Goal: Task Accomplishment & Management: Complete application form

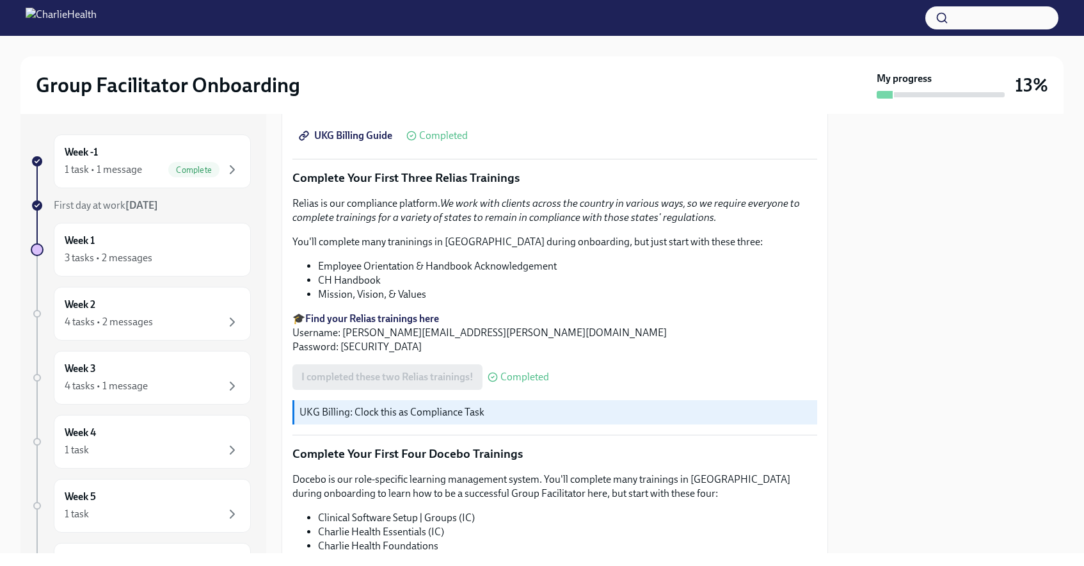
scroll to position [1702, 0]
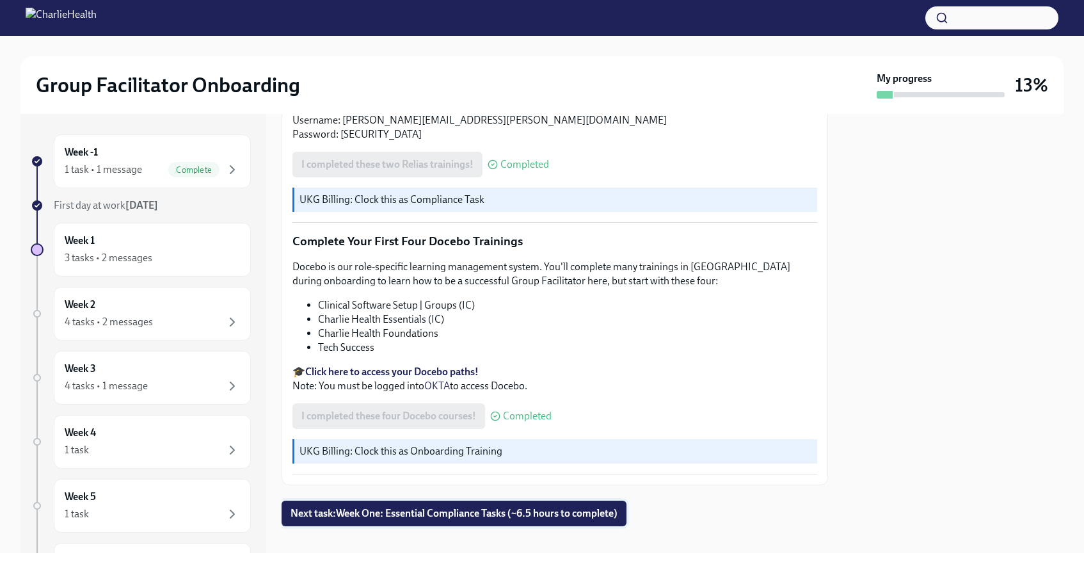
click at [461, 507] on span "Next task : Week One: Essential Compliance Tasks (~6.5 hours to complete)" at bounding box center [453, 513] width 327 height 13
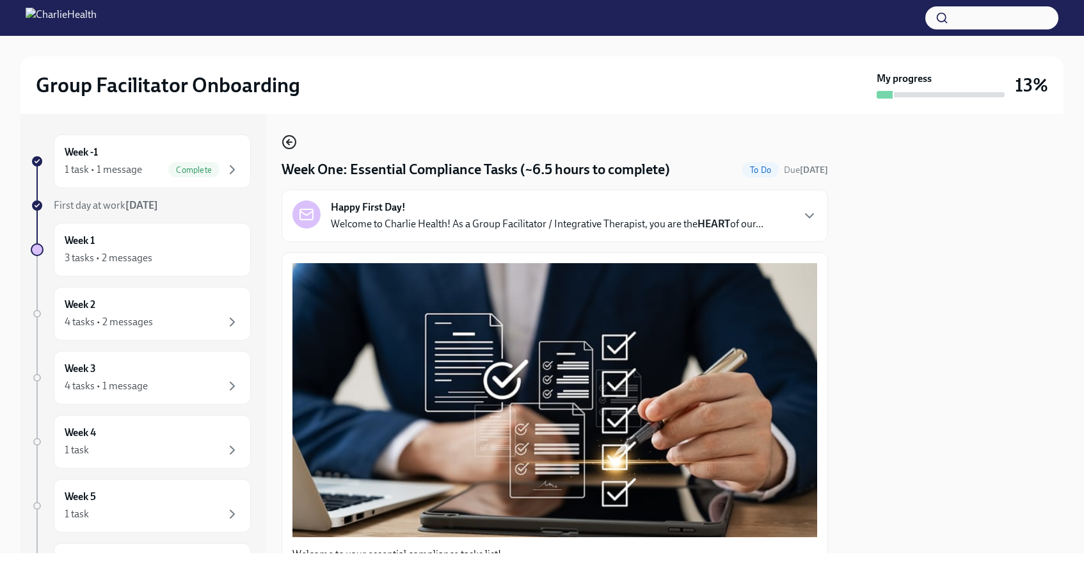
click at [287, 138] on icon "button" at bounding box center [289, 141] width 15 height 15
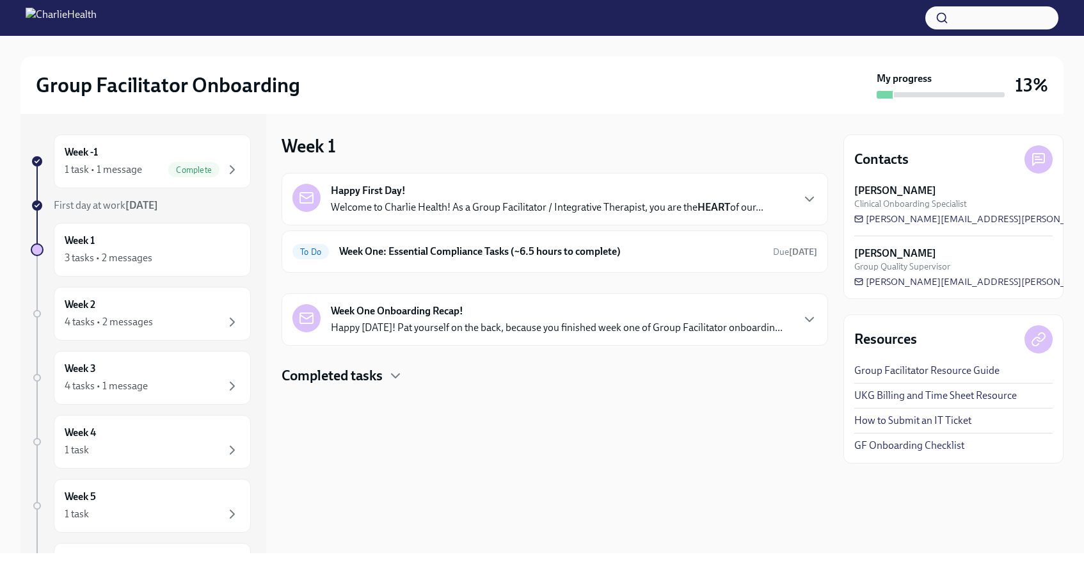
click at [352, 199] on div "Happy First Day! Welcome to Charlie Health! As a Group Facilitator / Integrativ…" at bounding box center [547, 199] width 433 height 31
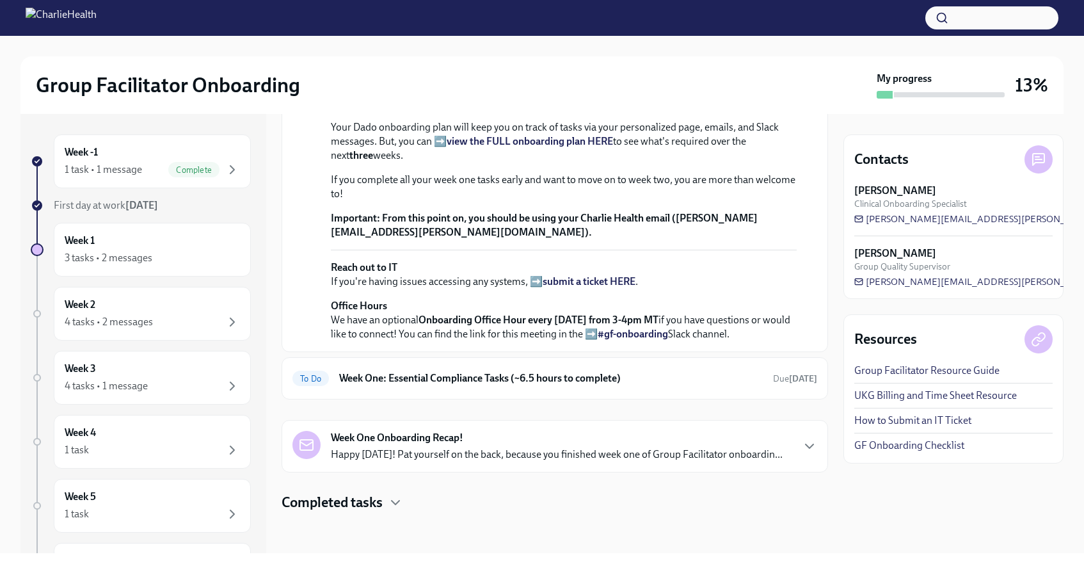
scroll to position [445, 0]
click at [380, 500] on h4 "Completed tasks" at bounding box center [332, 502] width 101 height 19
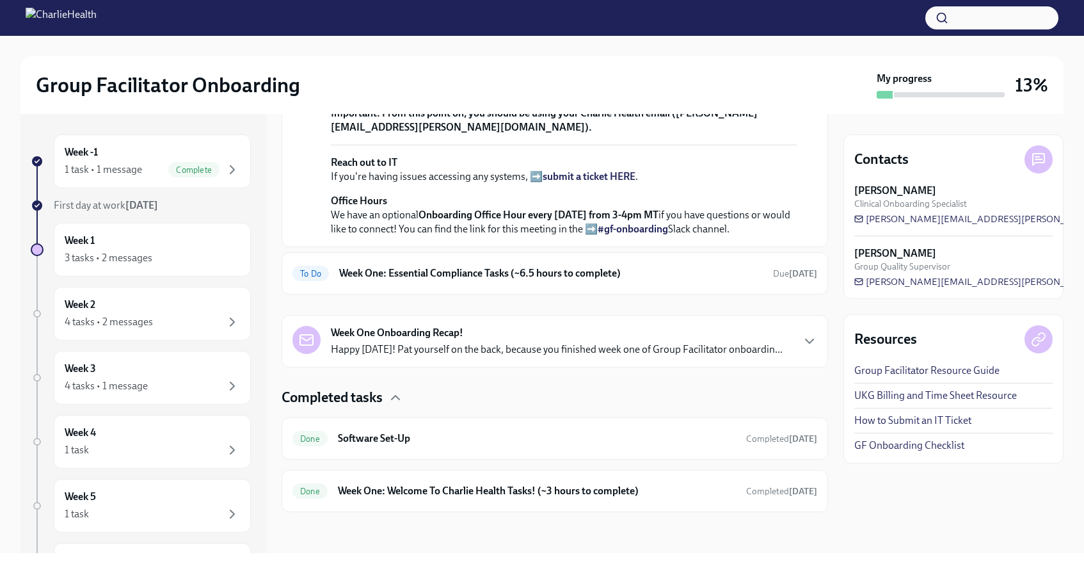
scroll to position [550, 0]
click at [380, 500] on div "Done Week One: Welcome To Charlie Health Tasks! (~3 hours to complete) Complete…" at bounding box center [554, 491] width 525 height 20
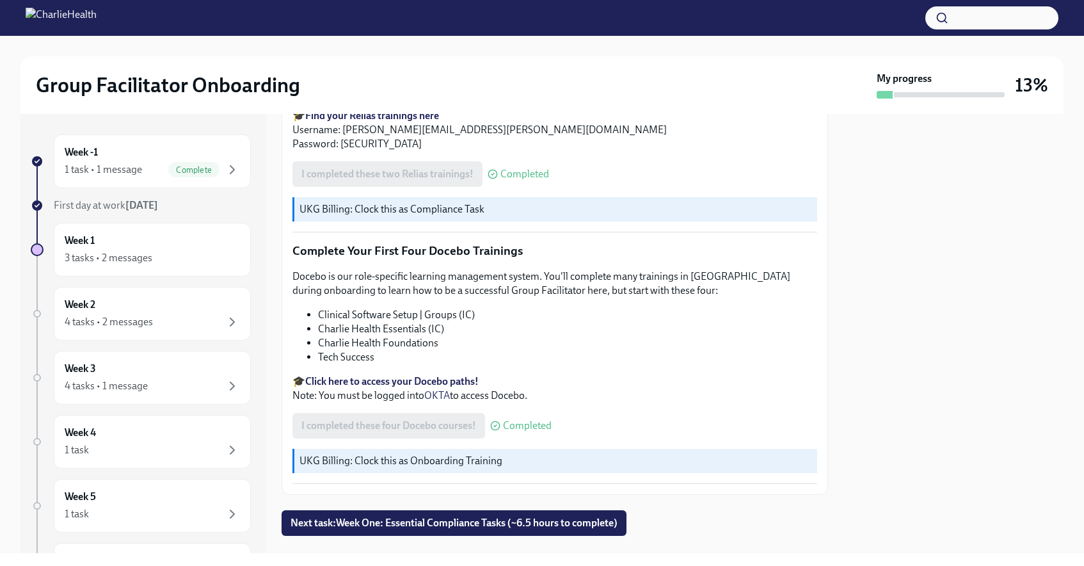
scroll to position [1702, 0]
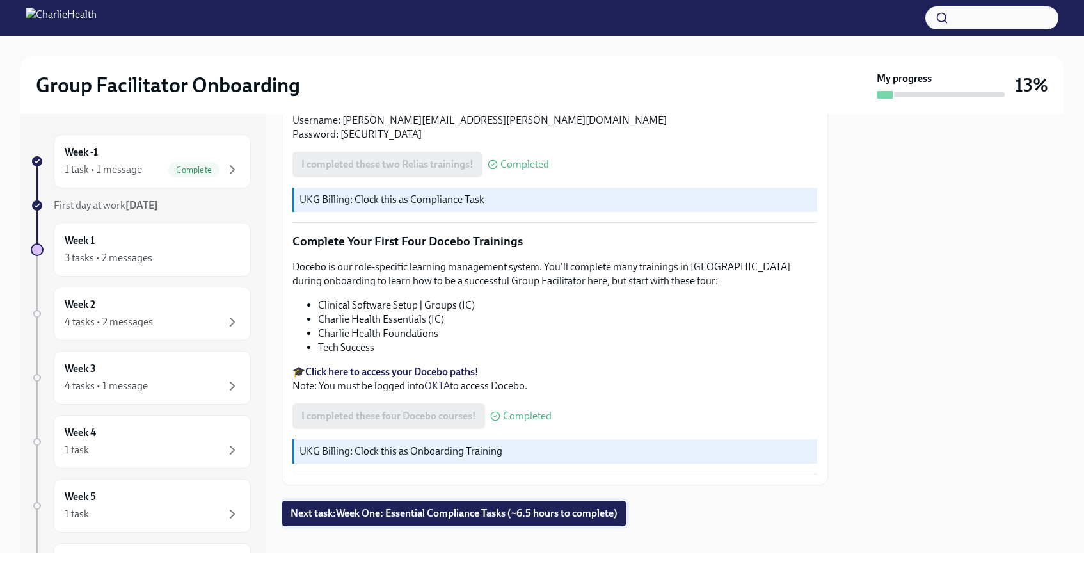
click at [394, 507] on span "Next task : Week One: Essential Compliance Tasks (~6.5 hours to complete)" at bounding box center [453, 513] width 327 height 13
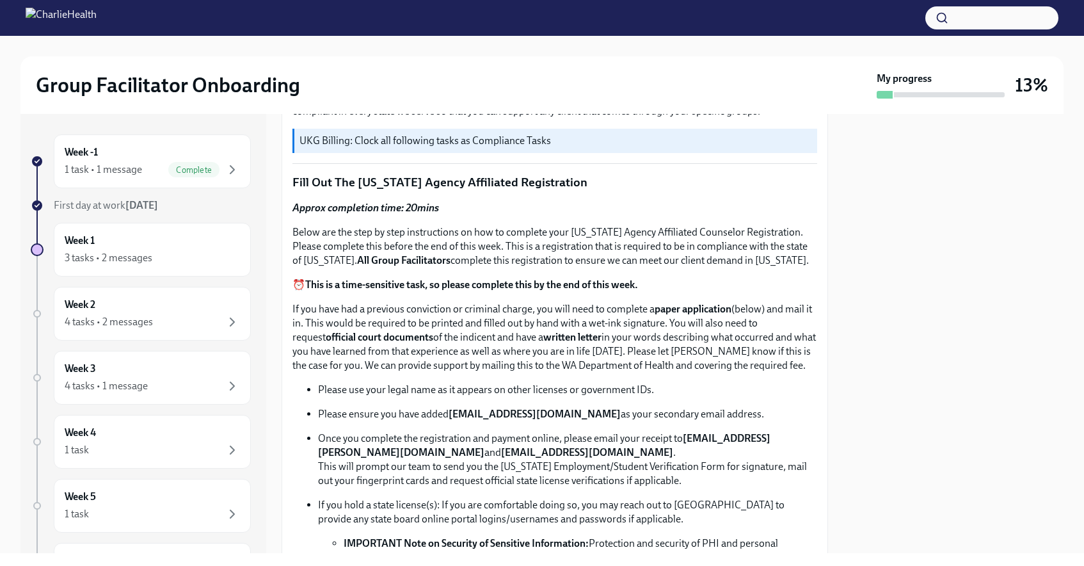
scroll to position [456, 0]
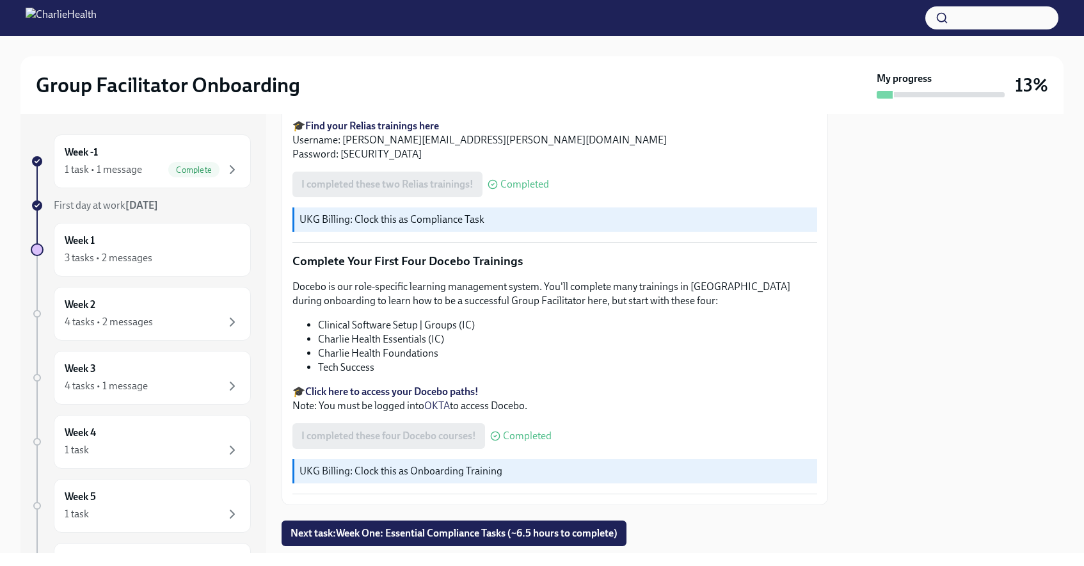
scroll to position [1702, 0]
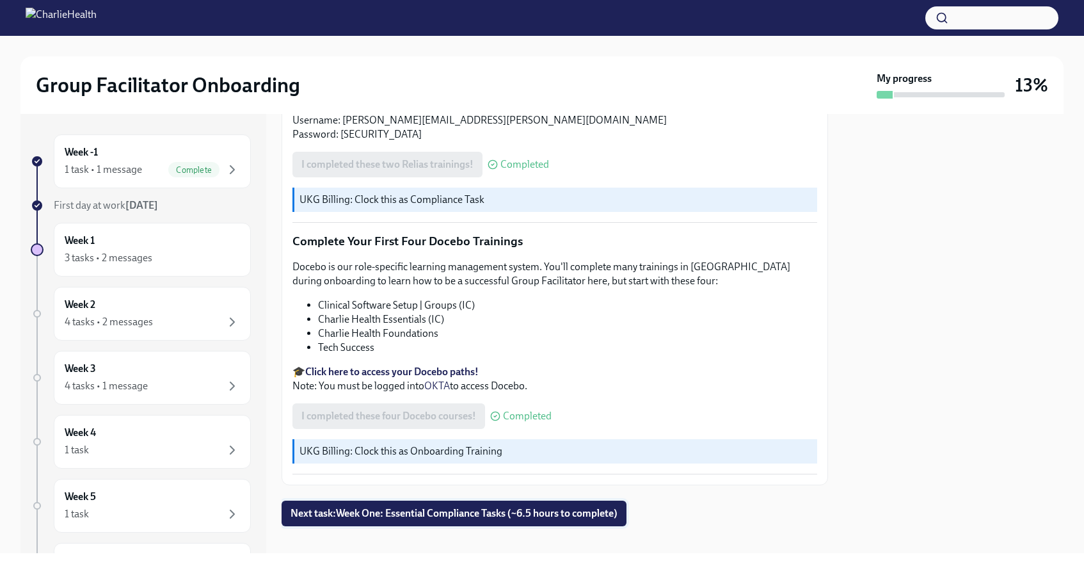
click at [422, 507] on span "Next task : Week One: Essential Compliance Tasks (~6.5 hours to complete)" at bounding box center [453, 513] width 327 height 13
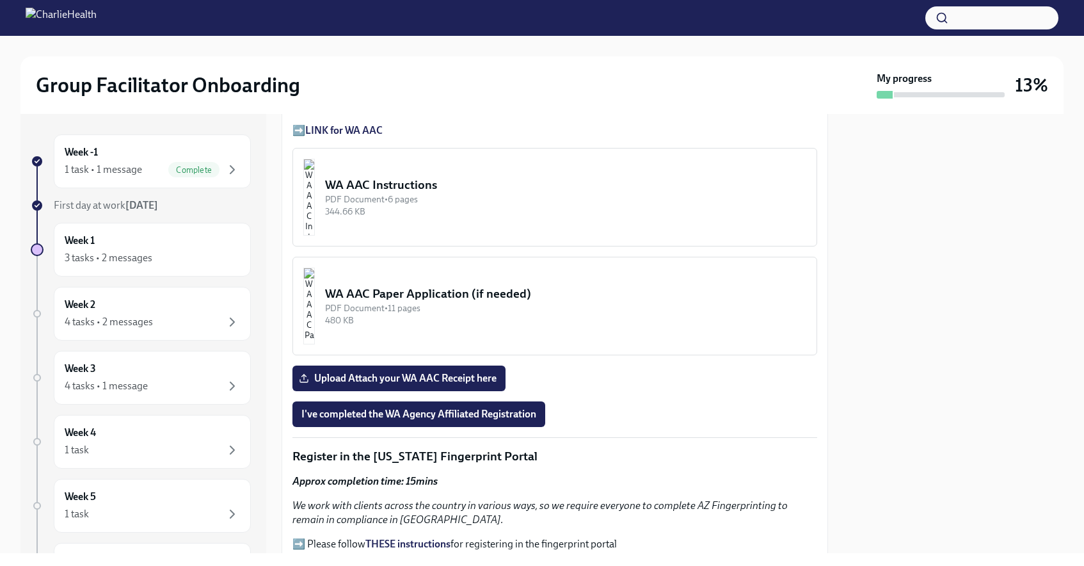
scroll to position [1038, 0]
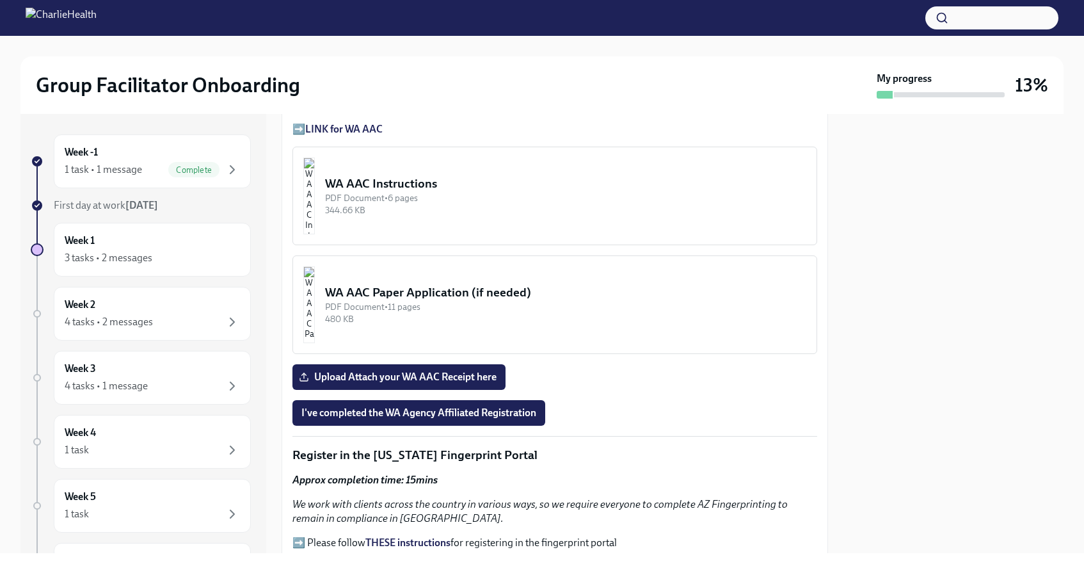
click at [404, 175] on div "WA AAC Instructions" at bounding box center [565, 183] width 481 height 17
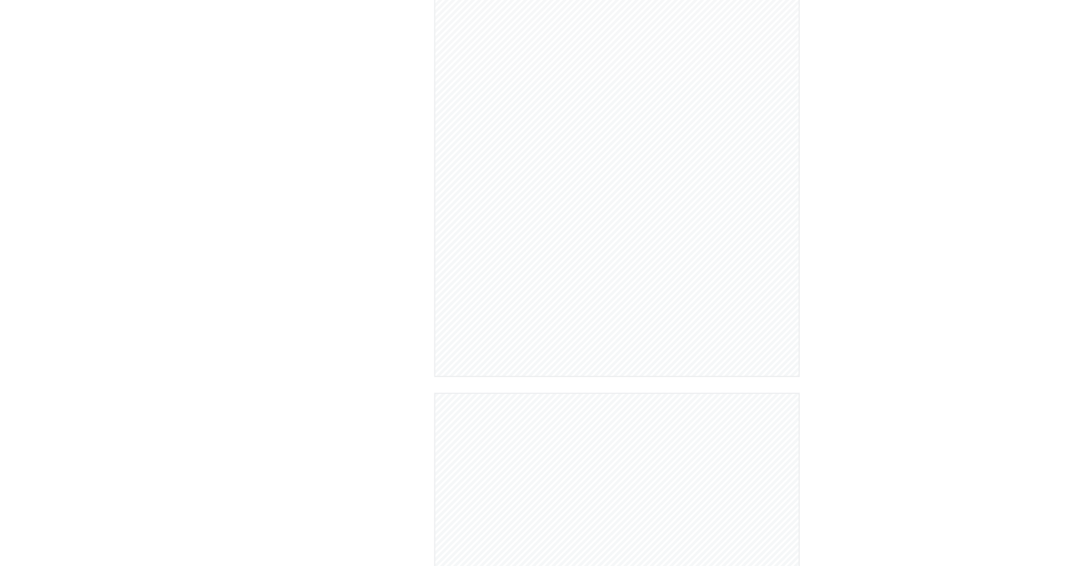
scroll to position [419, 0]
